Goal: Find specific page/section: Locate a particular part of the current website

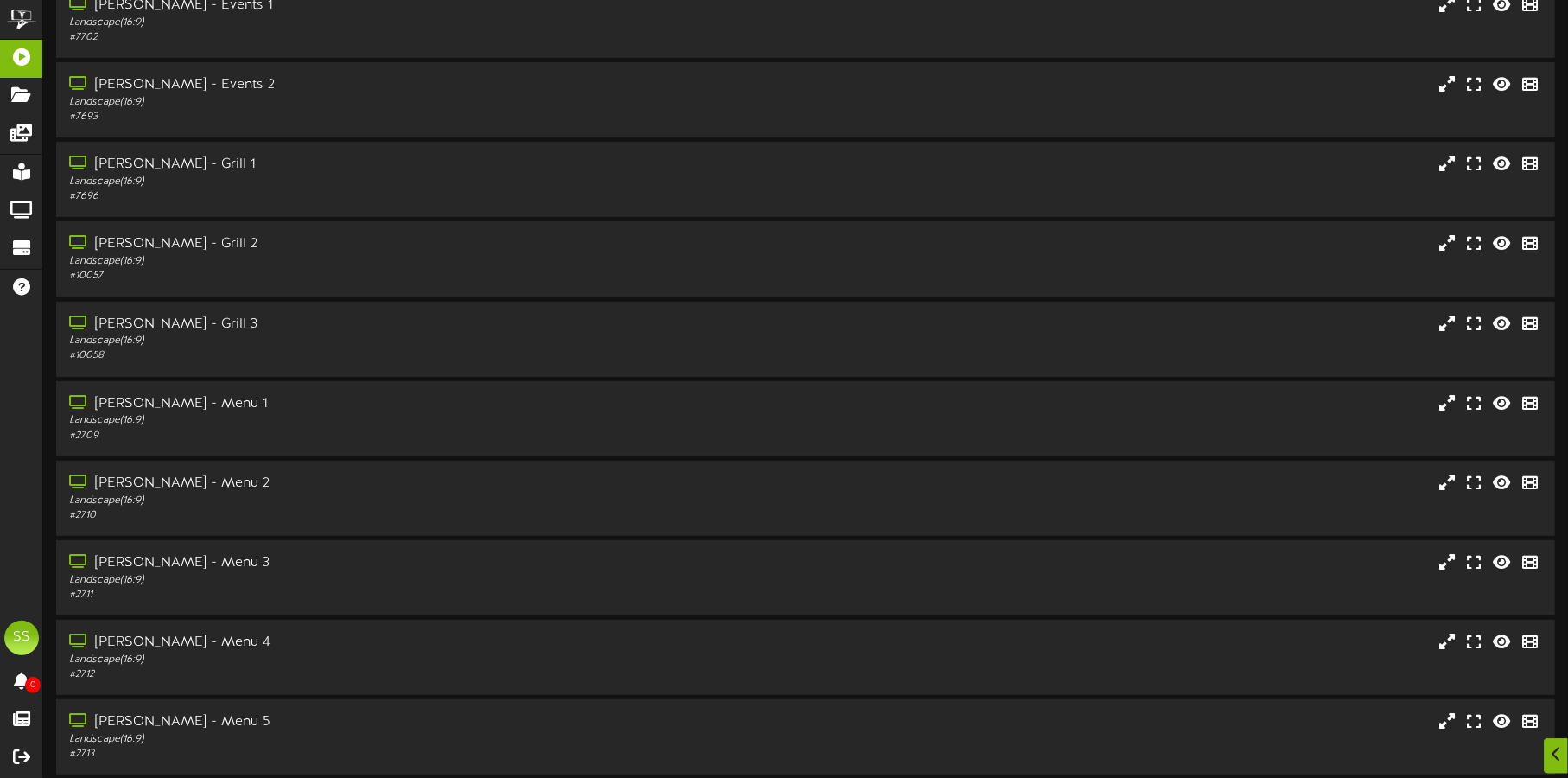
scroll to position [148, 0]
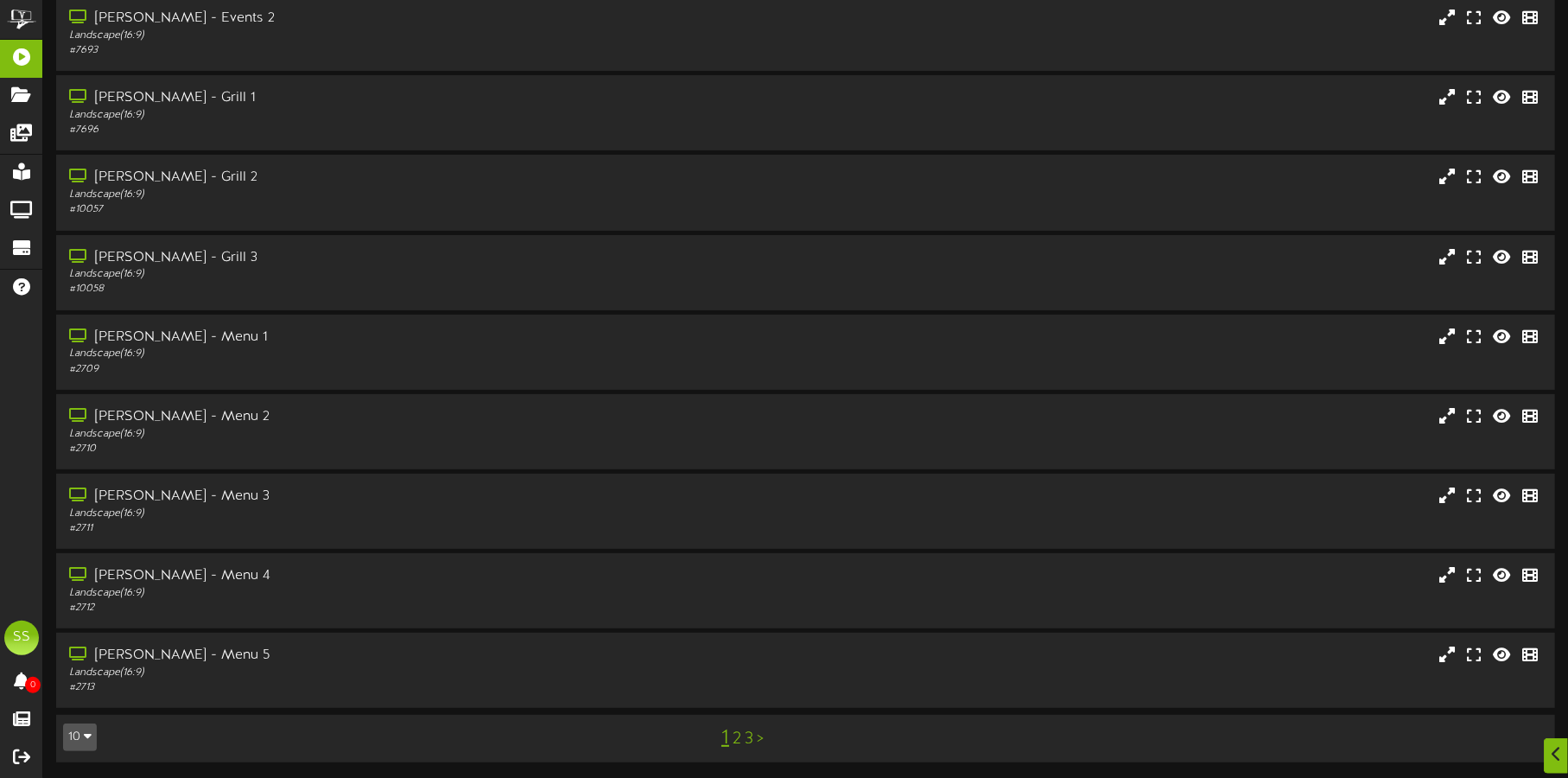
click at [78, 729] on button "10" at bounding box center [80, 737] width 34 height 27
click at [78, 694] on div "100" at bounding box center [80, 704] width 33 height 26
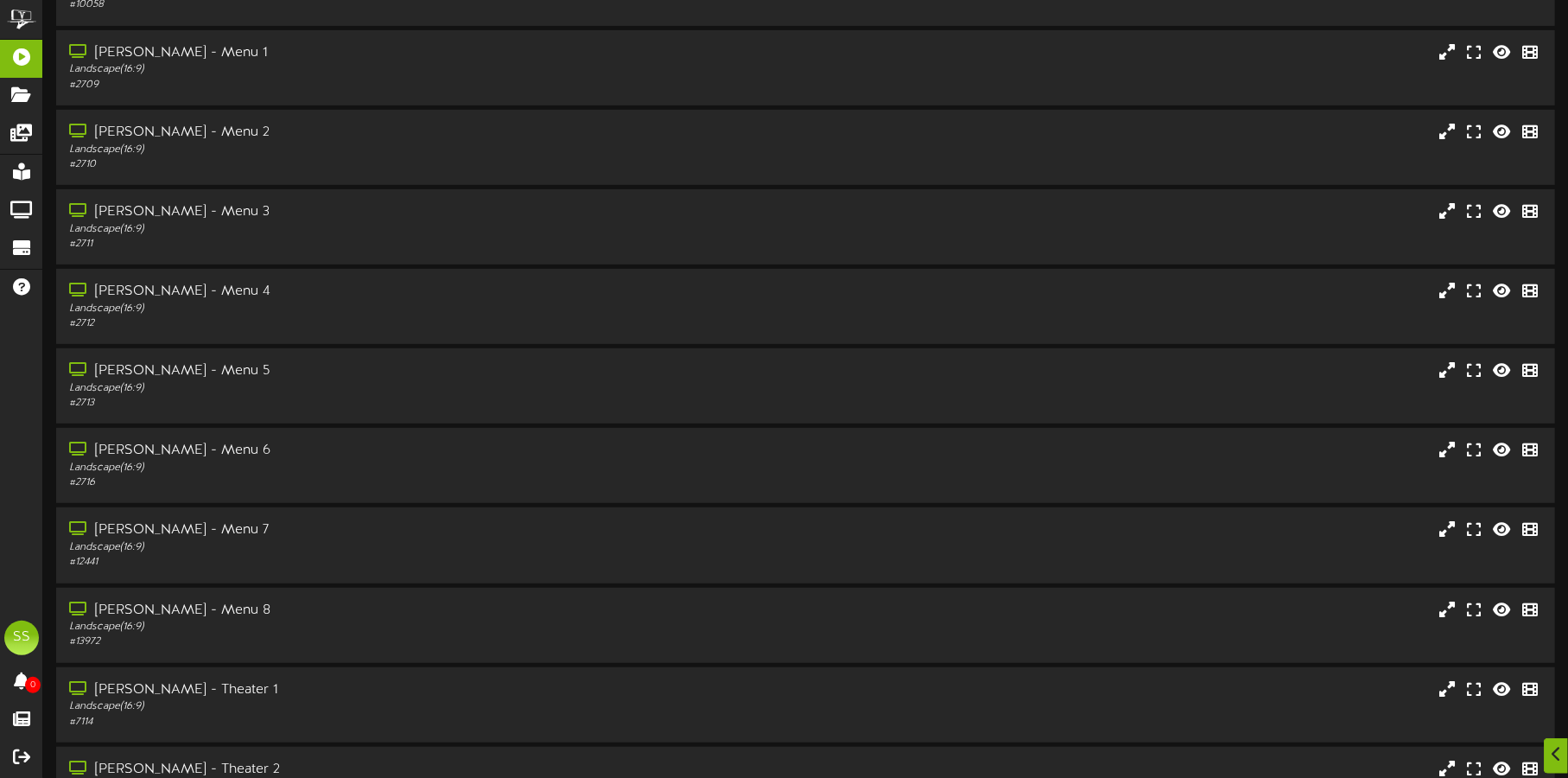
scroll to position [755, 0]
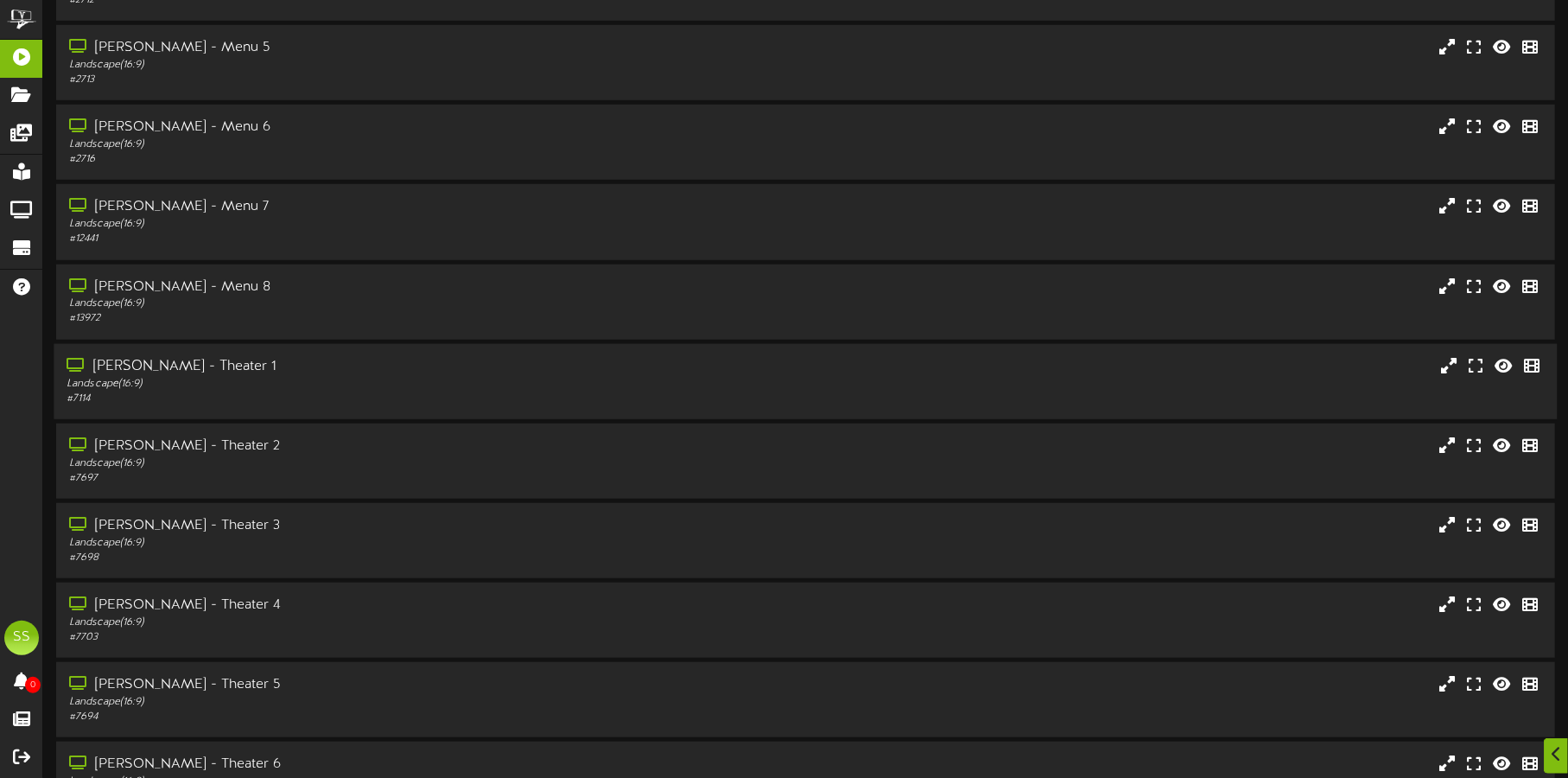
click at [273, 359] on div "[PERSON_NAME] - Theater 1" at bounding box center [367, 366] width 601 height 20
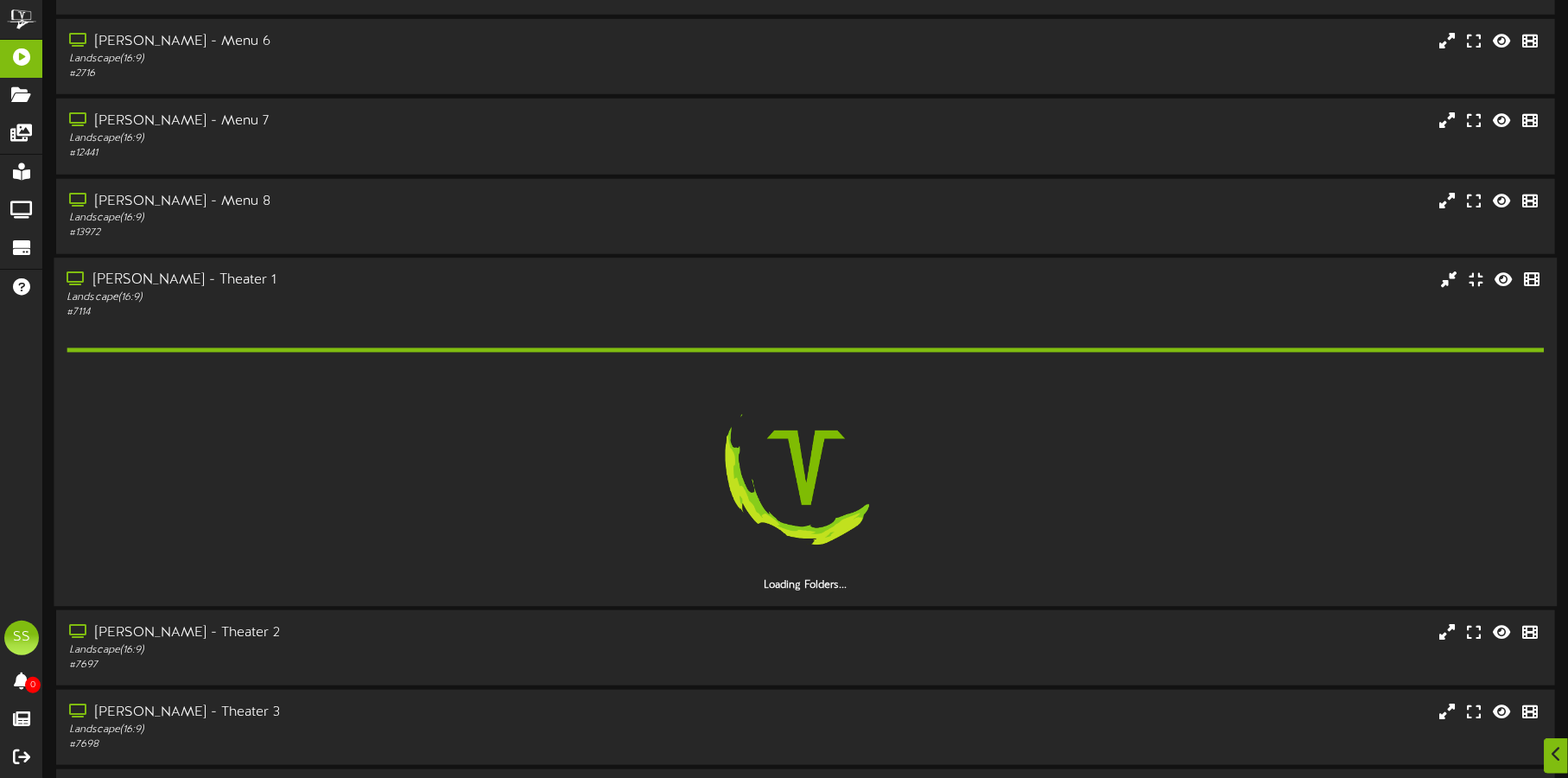
scroll to position [864, 0]
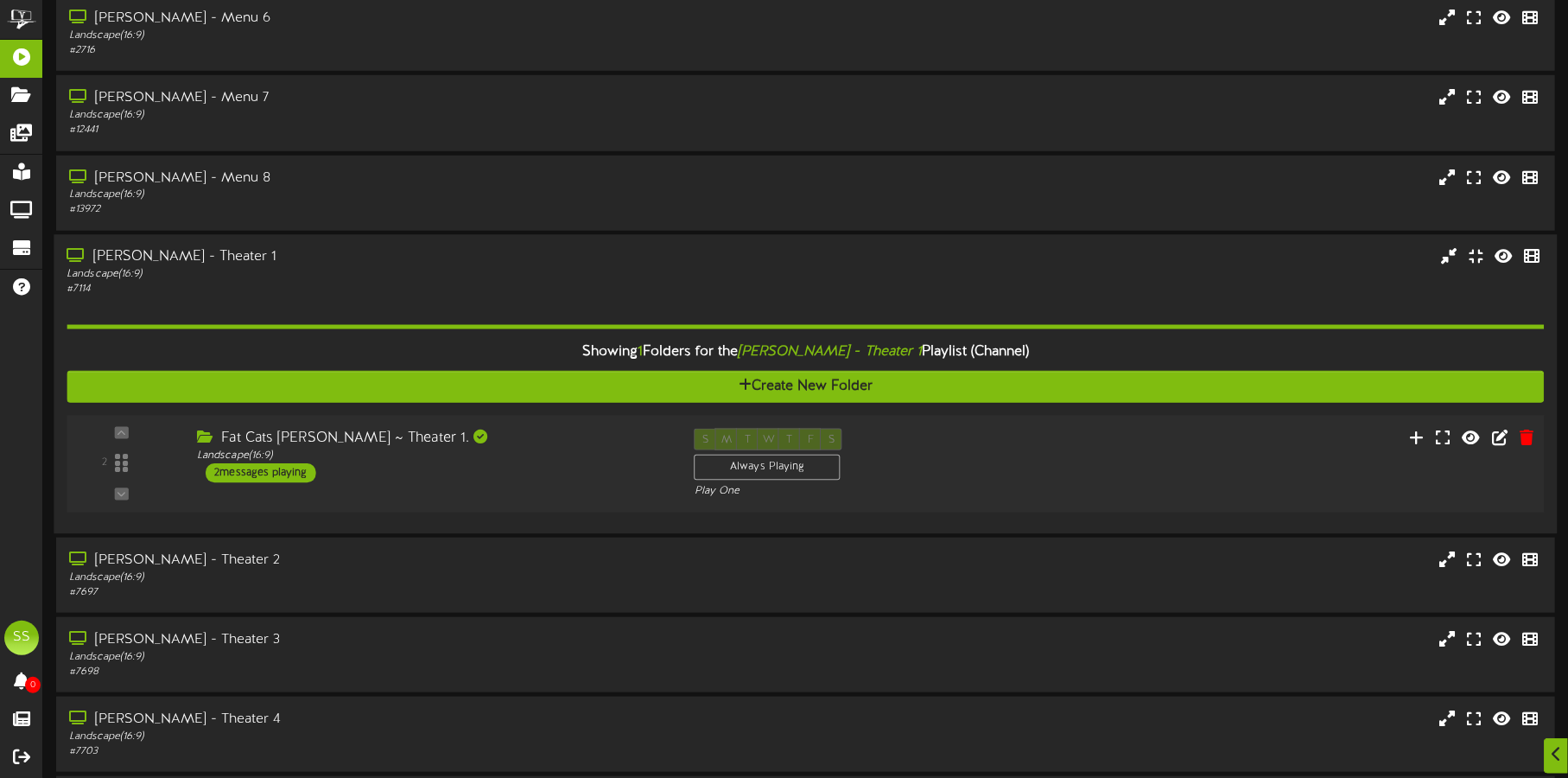
click at [528, 483] on div "2 ( 16:9" at bounding box center [805, 462] width 1492 height 71
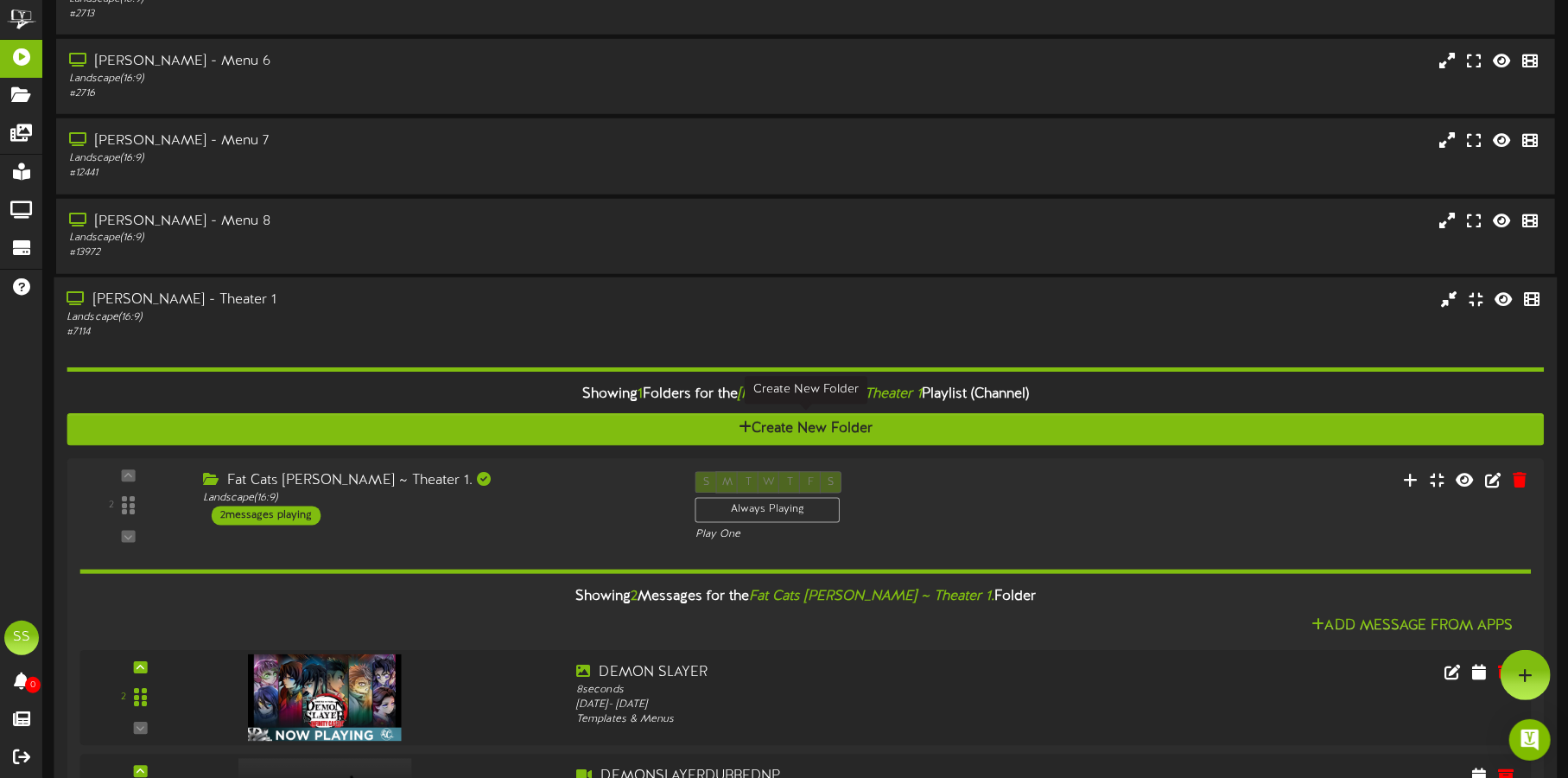
scroll to position [755, 0]
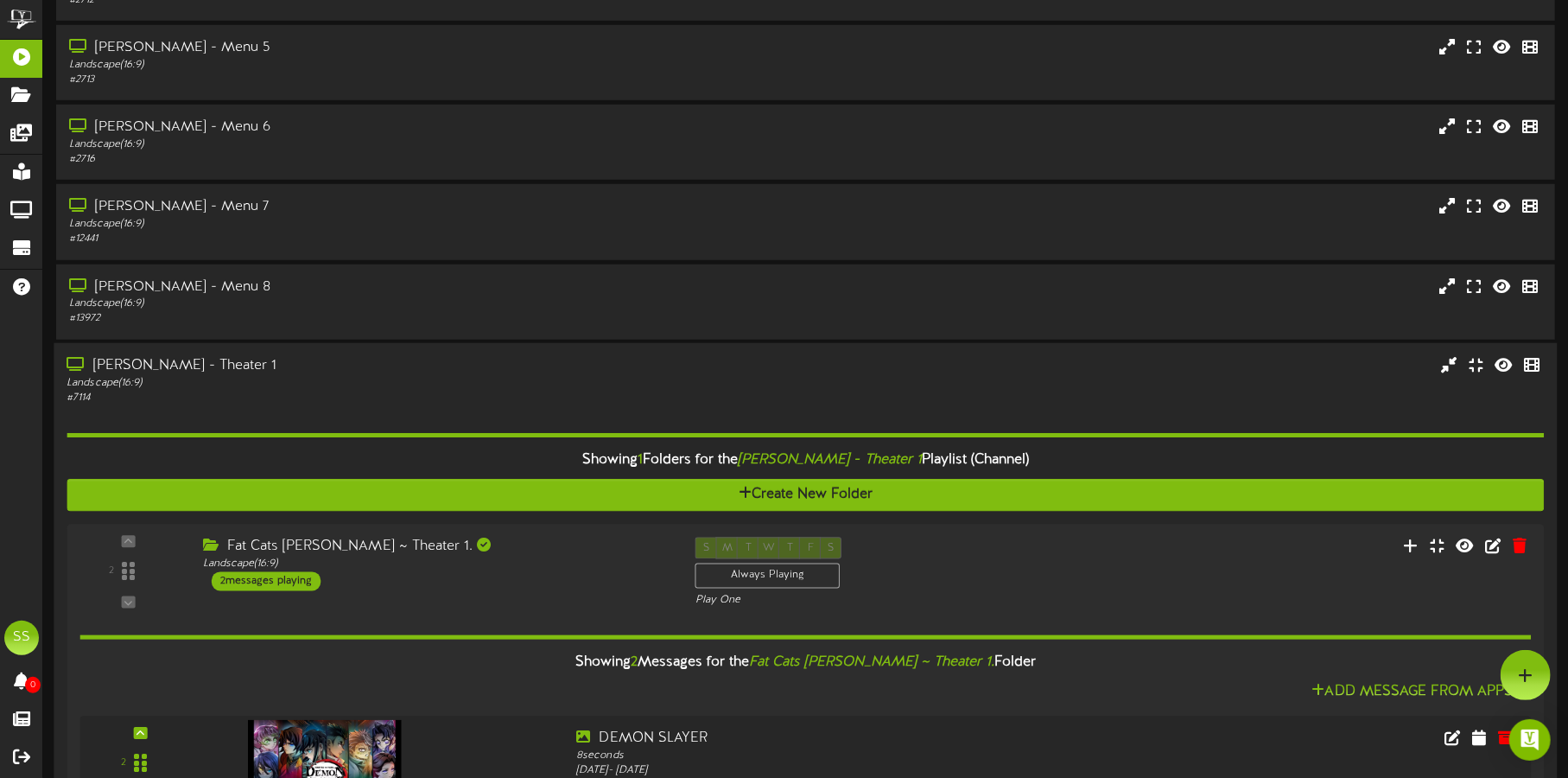
click at [386, 366] on div "[PERSON_NAME] - Theater 1" at bounding box center [367, 365] width 601 height 20
